Goal: Check status: Check status

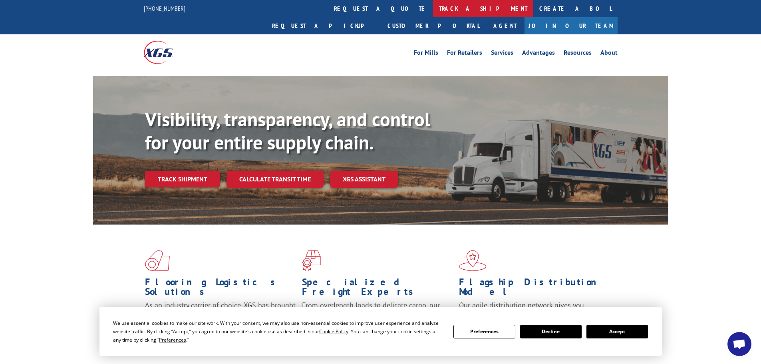
click at [433, 8] on link "track a shipment" at bounding box center [483, 8] width 100 height 17
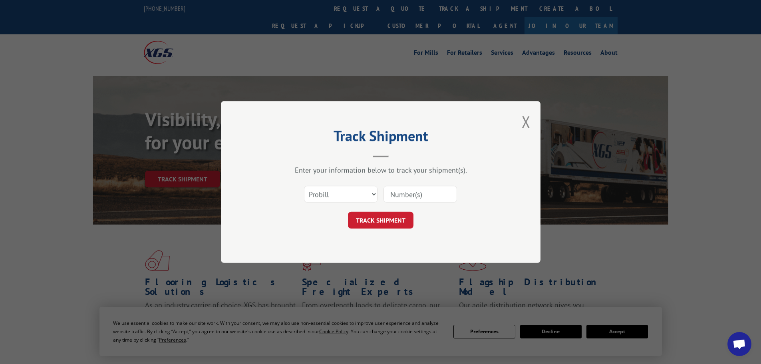
click at [403, 196] on input at bounding box center [419, 194] width 73 height 17
click at [339, 191] on select "Select category... Probill BOL PO" at bounding box center [340, 194] width 73 height 17
select select "bol"
click at [304, 186] on select "Select category... Probill BOL PO" at bounding box center [340, 194] width 73 height 17
click at [409, 186] on input at bounding box center [419, 194] width 73 height 17
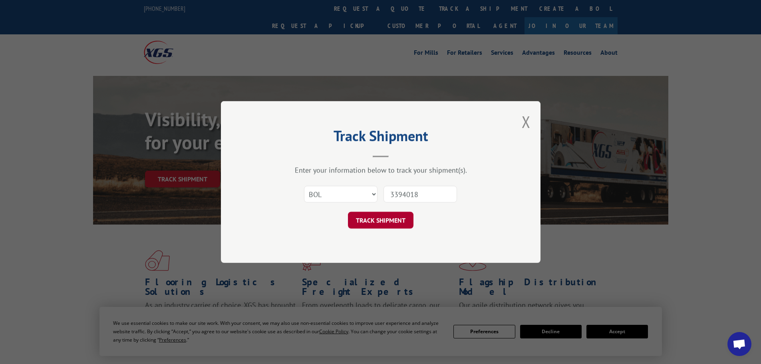
type input "3394018"
click at [381, 218] on button "TRACK SHIPMENT" at bounding box center [381, 220] width 66 height 17
